Goal: Information Seeking & Learning: Check status

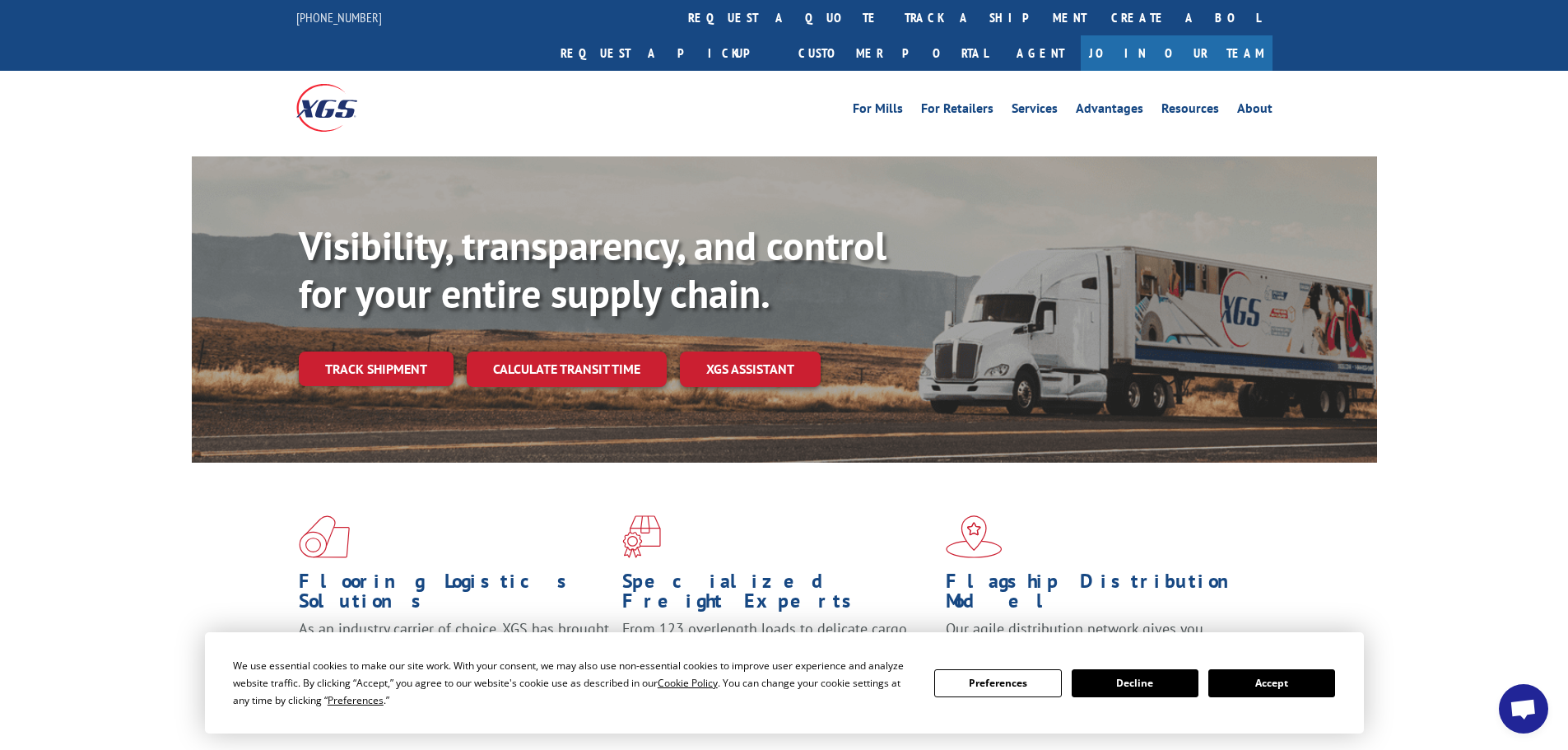
click at [1265, 692] on button "Accept" at bounding box center [1271, 683] width 127 height 28
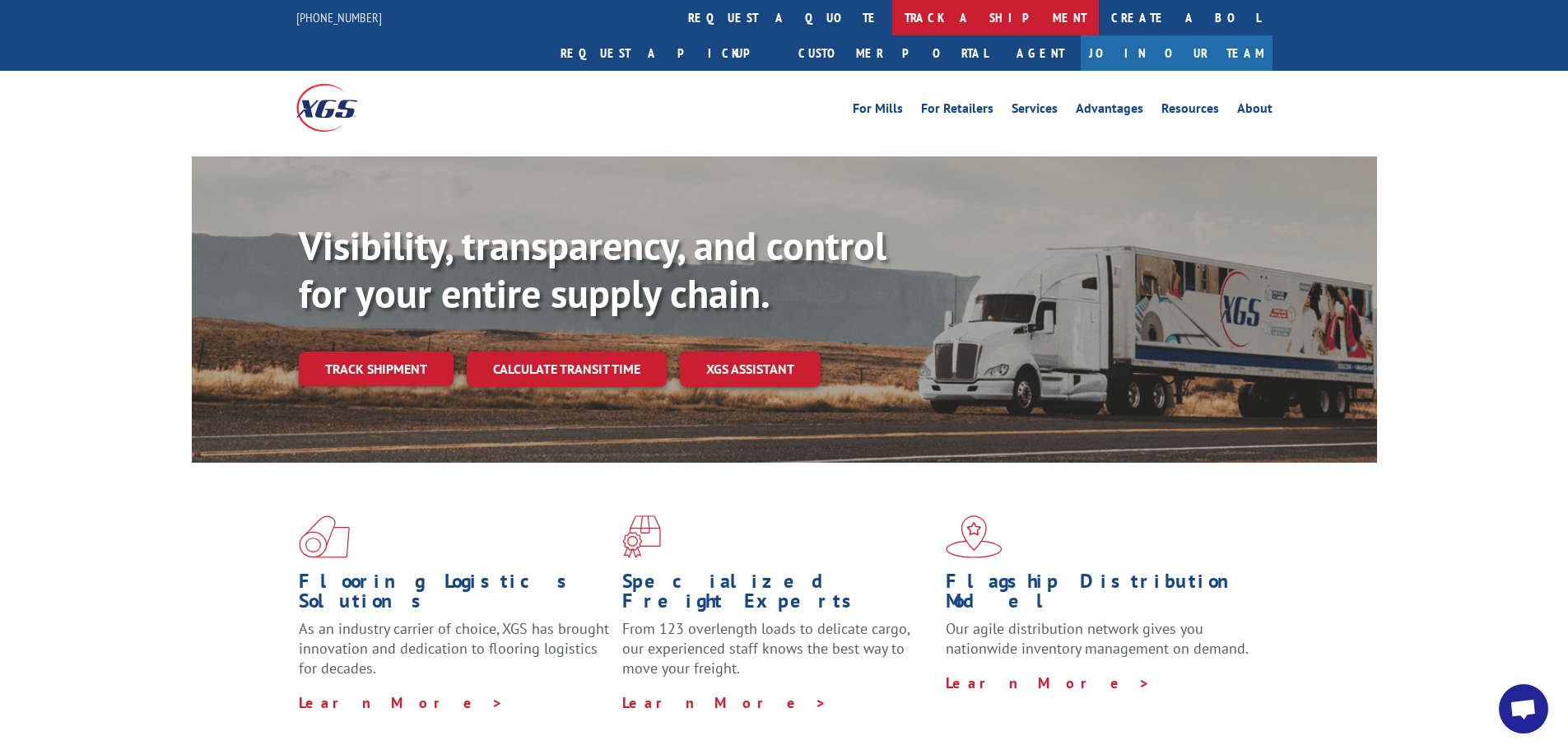
click at [892, 17] on link "track a shipment" at bounding box center [995, 18] width 207 height 35
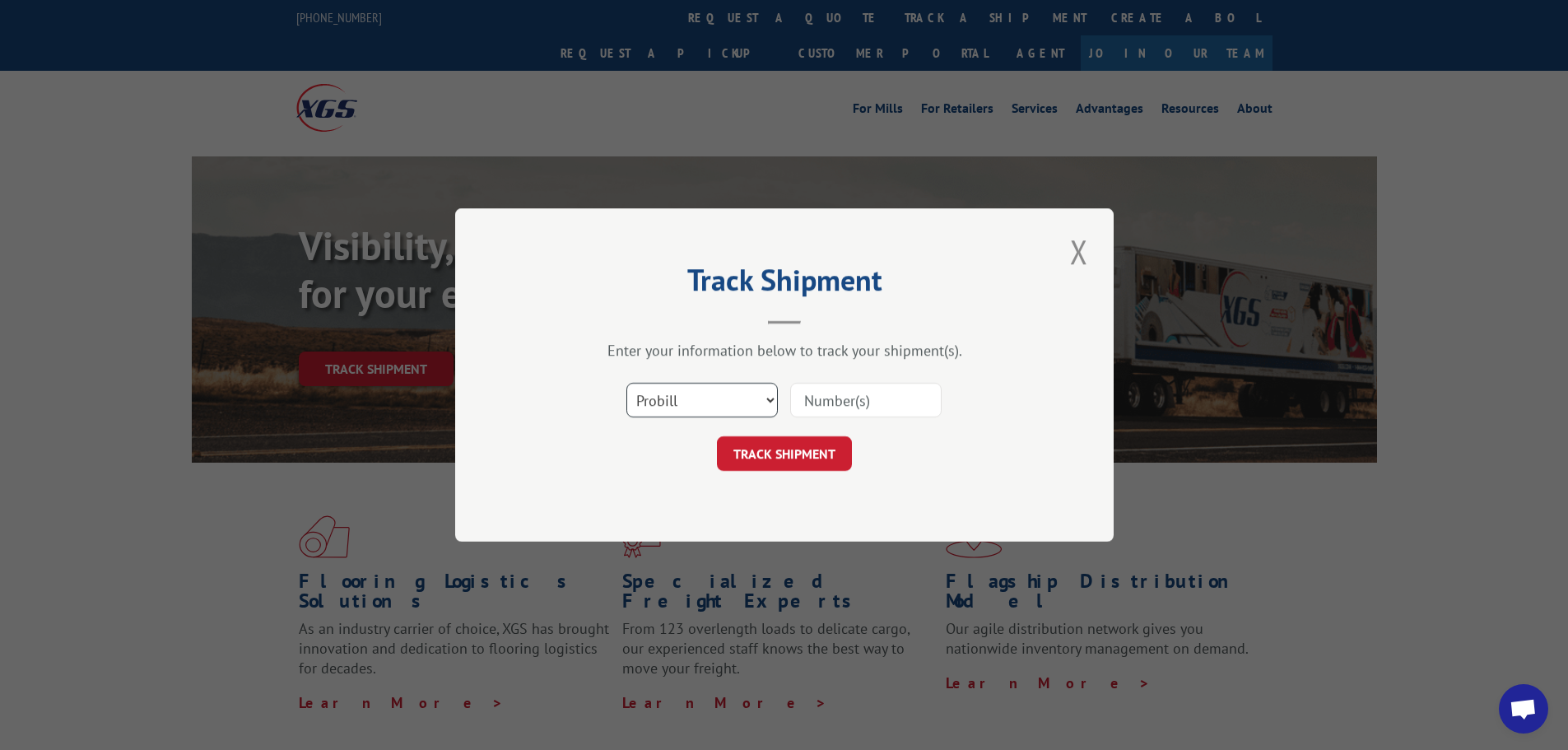
click at [768, 397] on select "Select category... Probill BOL PO" at bounding box center [702, 399] width 151 height 34
select select "bol"
click at [626, 383] on select "Select category... Probill BOL PO" at bounding box center [702, 399] width 151 height 34
paste input "419469"
type input "419469"
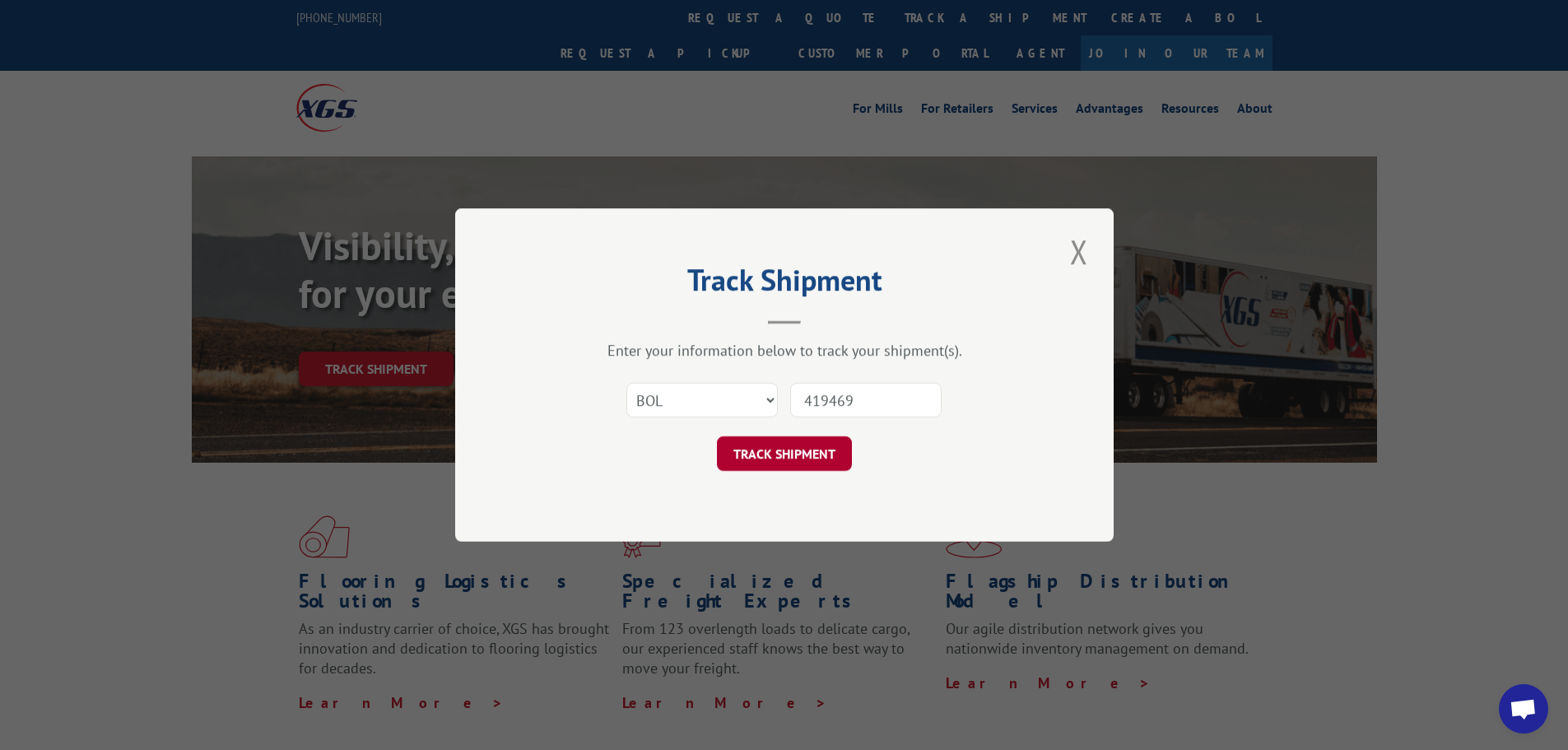
click at [803, 446] on button "TRACK SHIPMENT" at bounding box center [784, 453] width 135 height 34
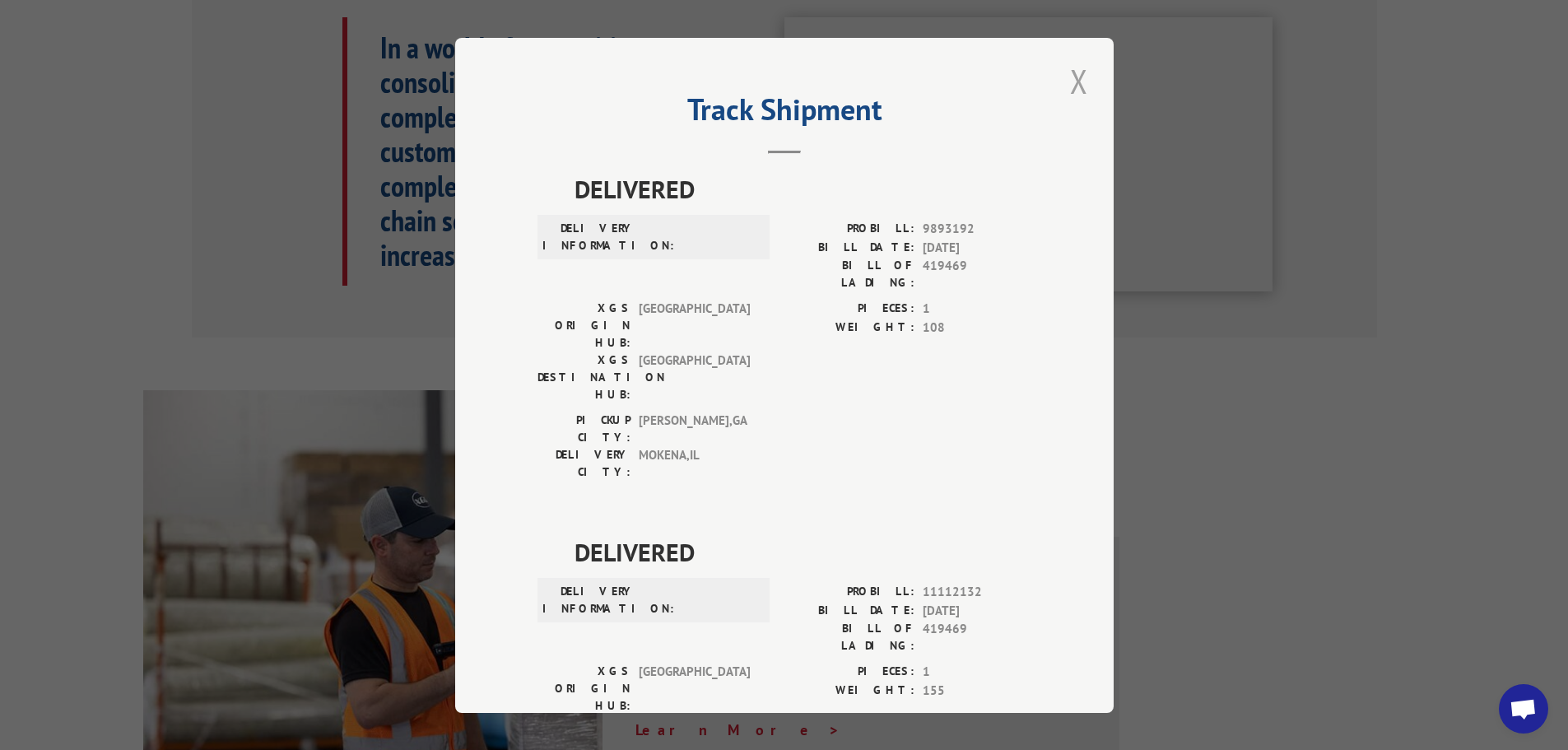
click at [1065, 80] on button "Close modal" at bounding box center [1079, 82] width 28 height 45
